Goal: Task Accomplishment & Management: Manage account settings

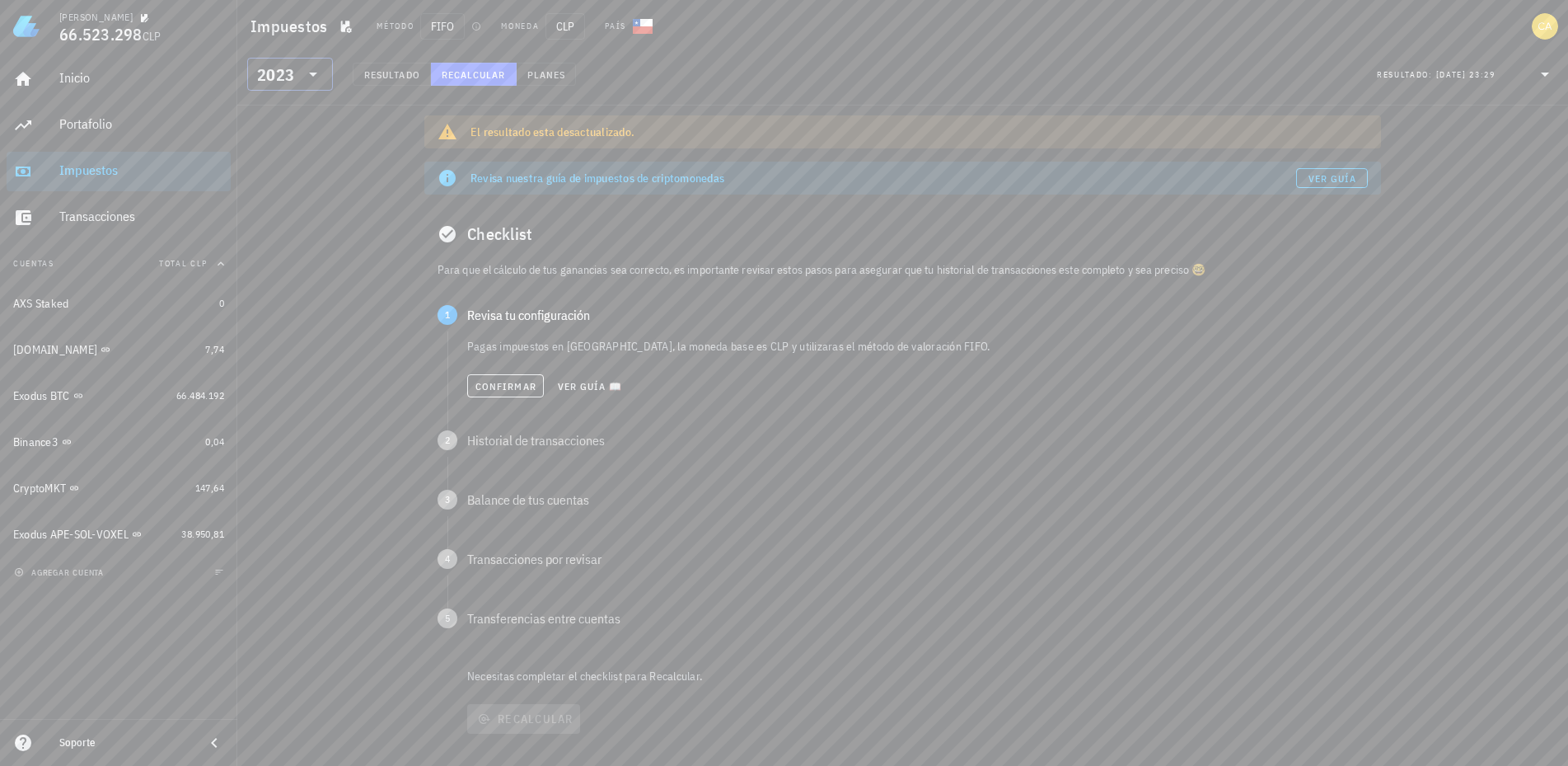
click at [305, 67] on icon at bounding box center [313, 74] width 19 height 19
click at [295, 111] on div "2025" at bounding box center [290, 117] width 59 height 13
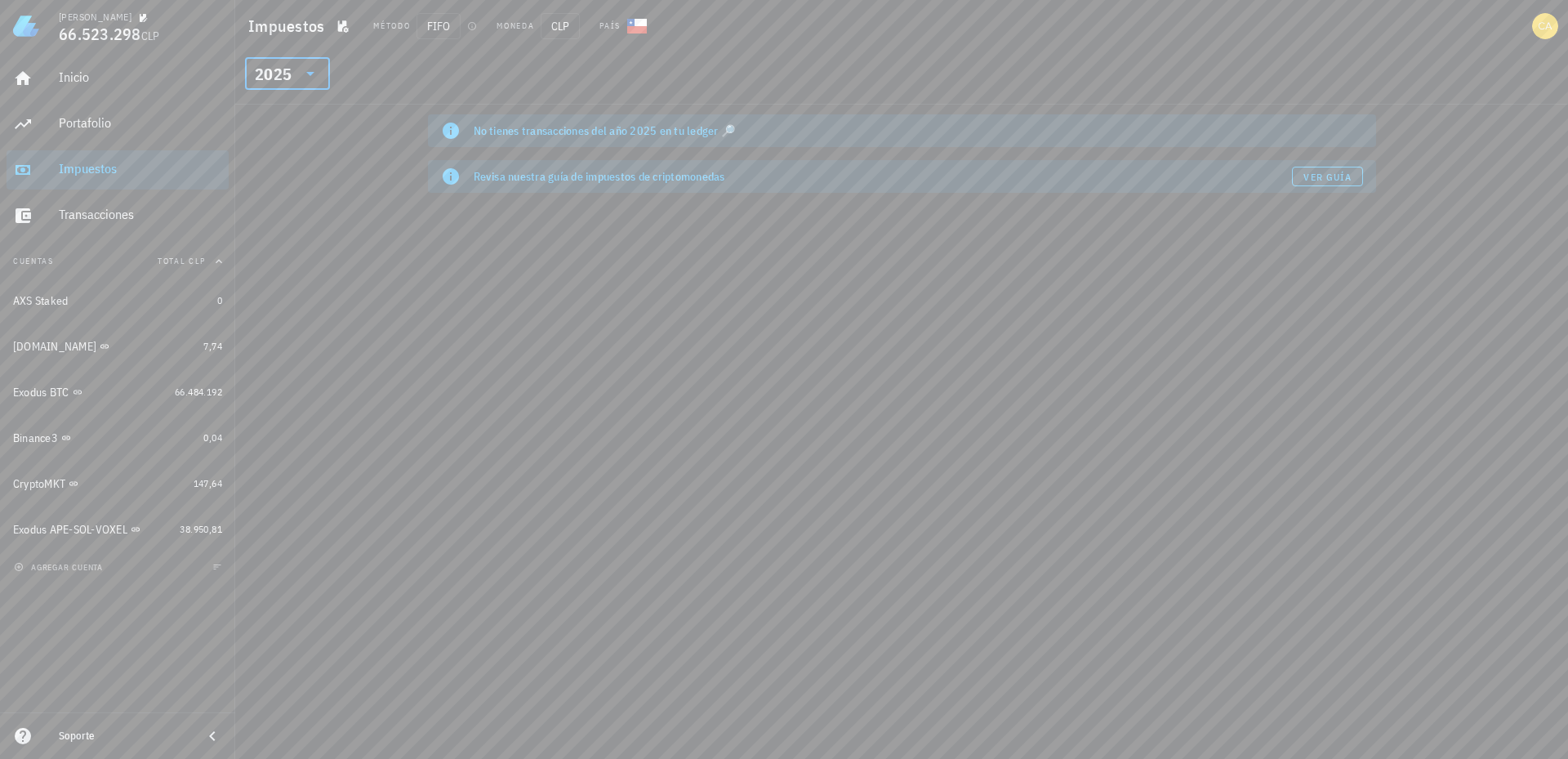
click at [626, 181] on div "Revisa nuestra guía de impuestos de criptomonedas" at bounding box center [883, 176] width 819 height 17
click at [292, 67] on div "2025" at bounding box center [276, 73] width 42 height 32
click at [276, 141] on div "2024" at bounding box center [287, 148] width 59 height 26
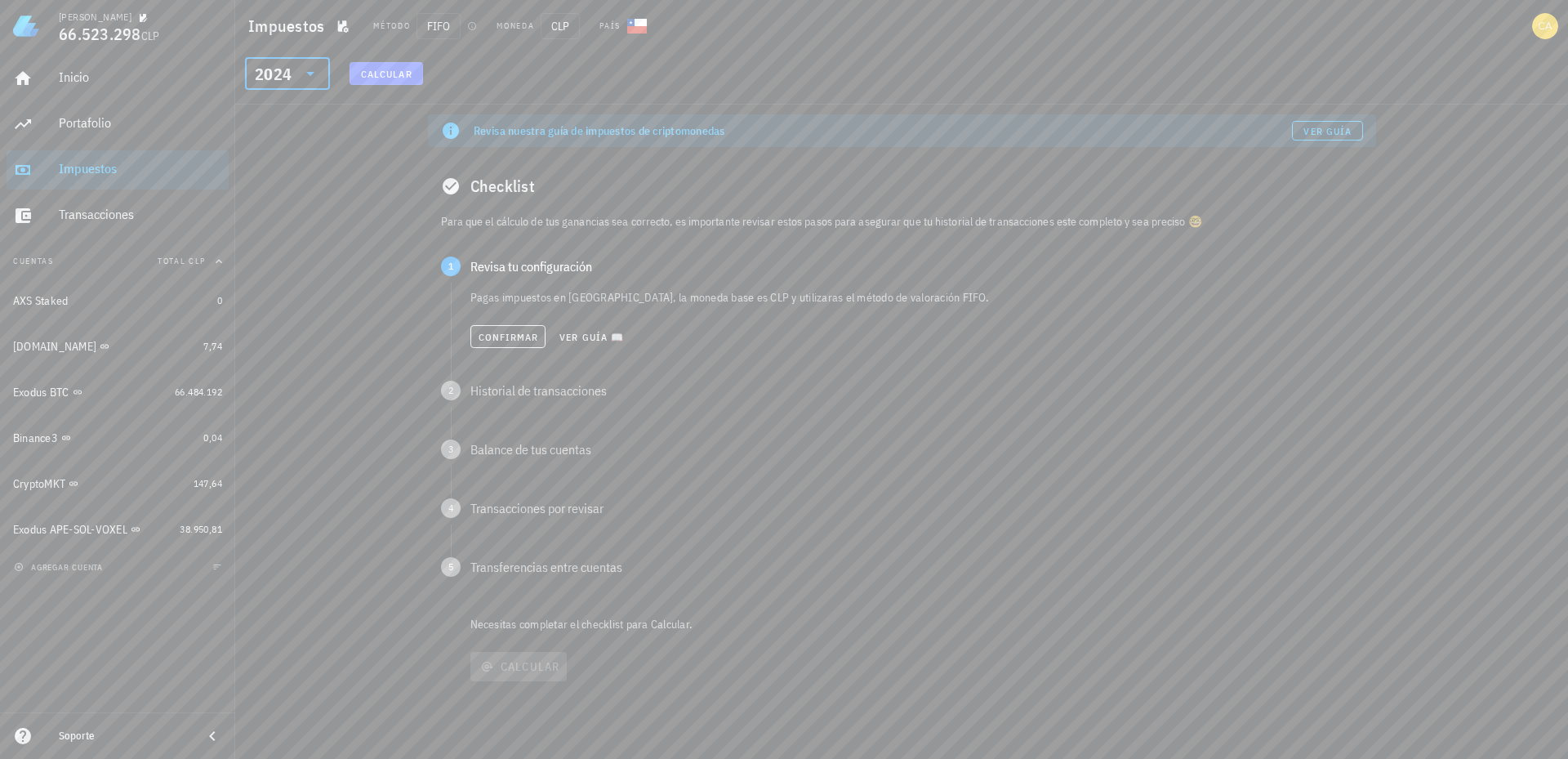
click at [304, 71] on icon at bounding box center [310, 74] width 19 height 19
click at [100, 121] on div "Portafolio" at bounding box center [140, 123] width 163 height 16
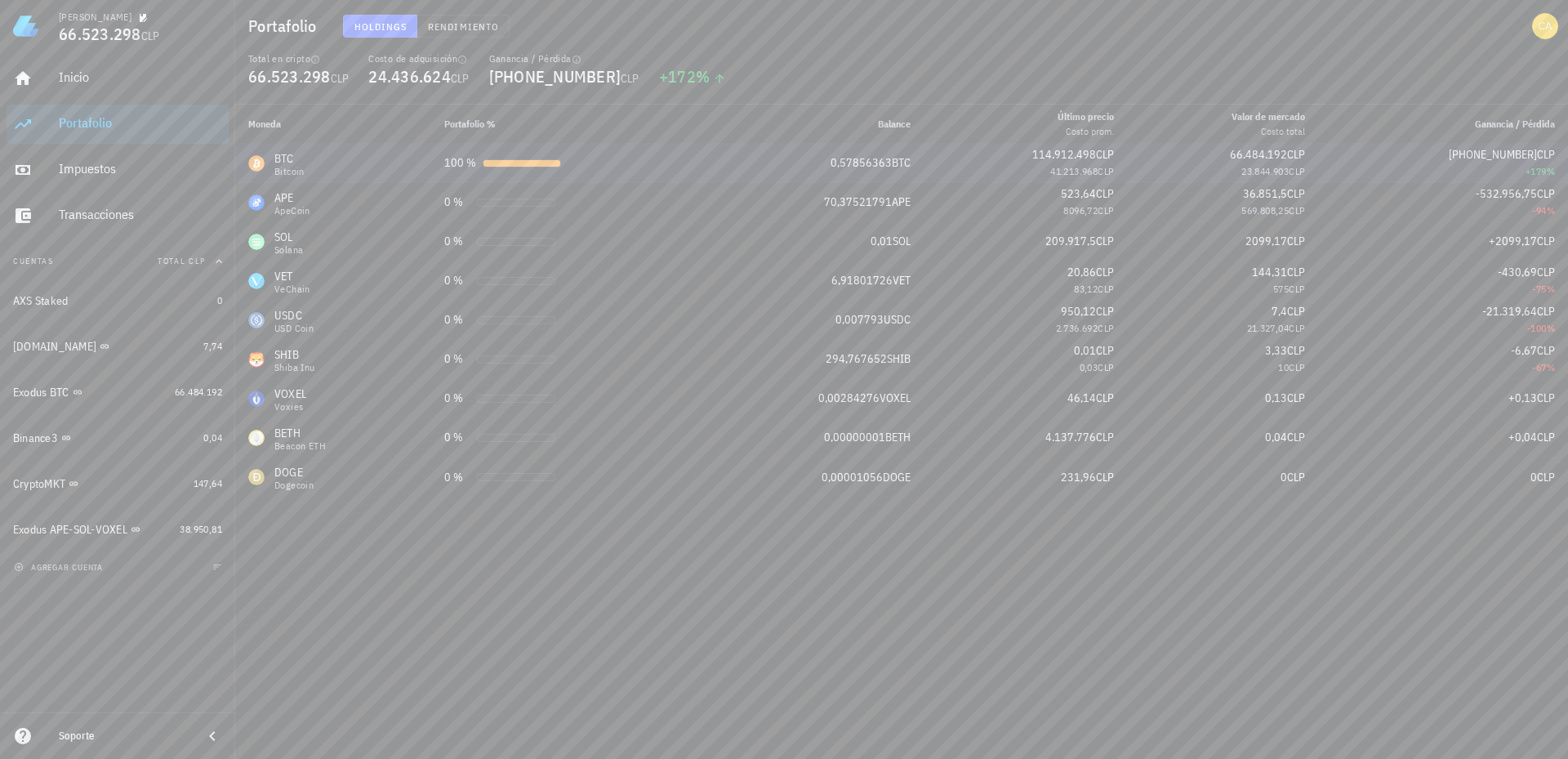
click at [325, 166] on div "BTC Bitcoin" at bounding box center [333, 163] width 170 height 26
click at [385, 161] on div "BTC Bitcoin" at bounding box center [333, 163] width 170 height 26
click at [32, 394] on div "Exodus BTC" at bounding box center [41, 392] width 56 height 14
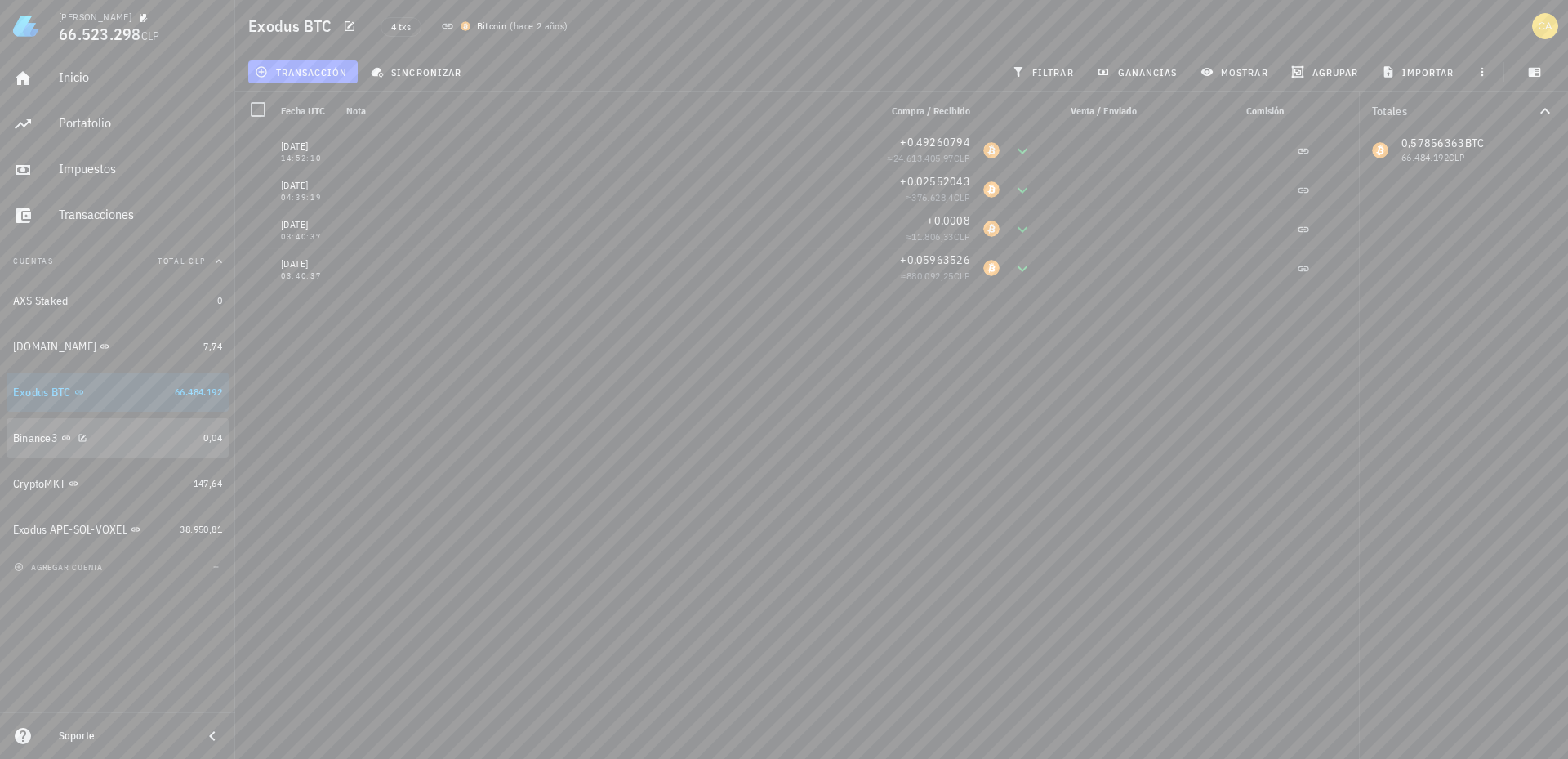
click at [139, 433] on div "Binance3" at bounding box center [104, 438] width 183 height 16
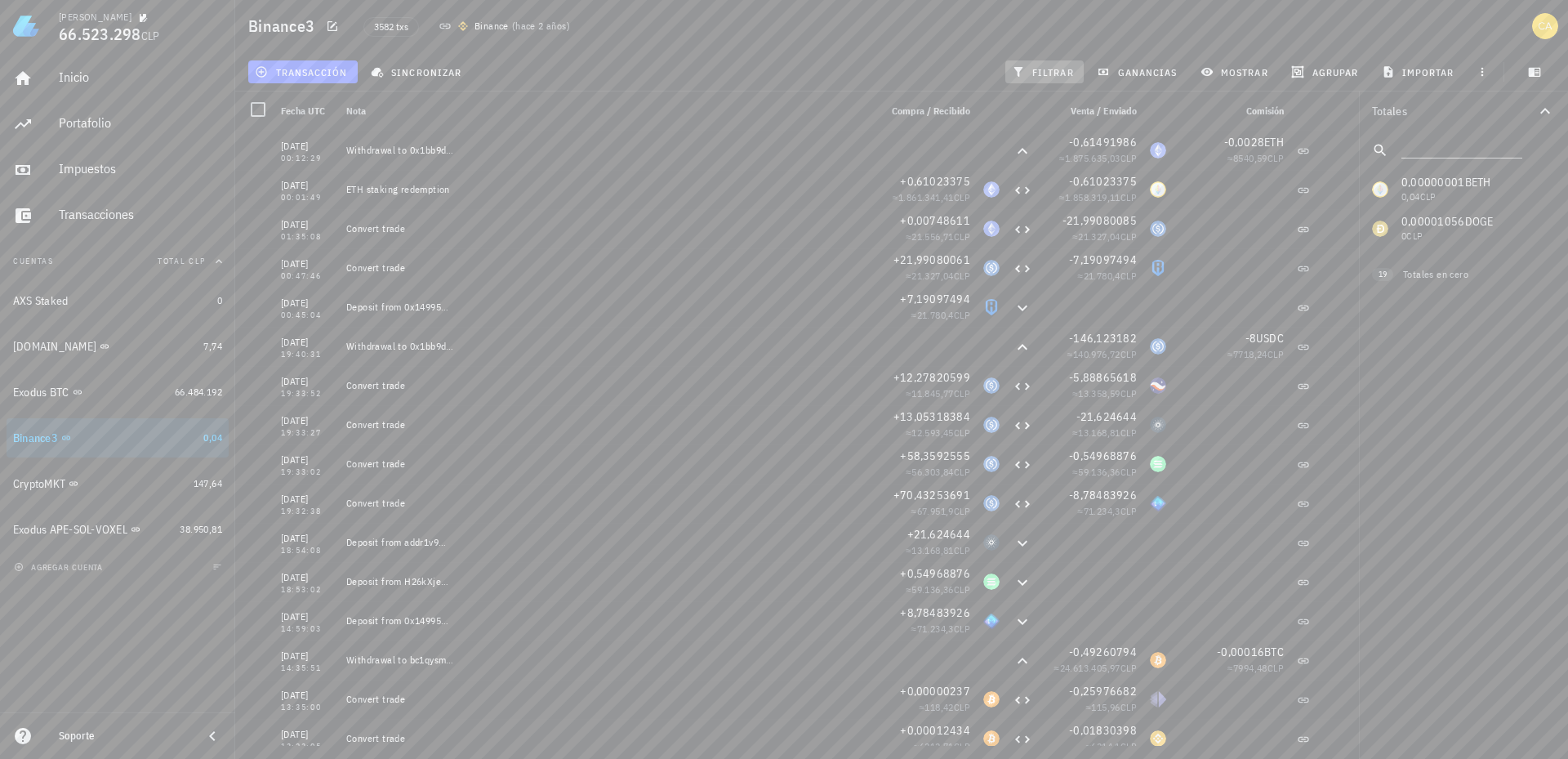
click at [1041, 72] on span "filtrar" at bounding box center [1044, 71] width 59 height 13
click at [1432, 147] on input "text" at bounding box center [1460, 147] width 118 height 21
type input "btc"
click at [1550, 188] on div at bounding box center [1545, 190] width 28 height 28
checkbox input "true"
